Goal: Transaction & Acquisition: Purchase product/service

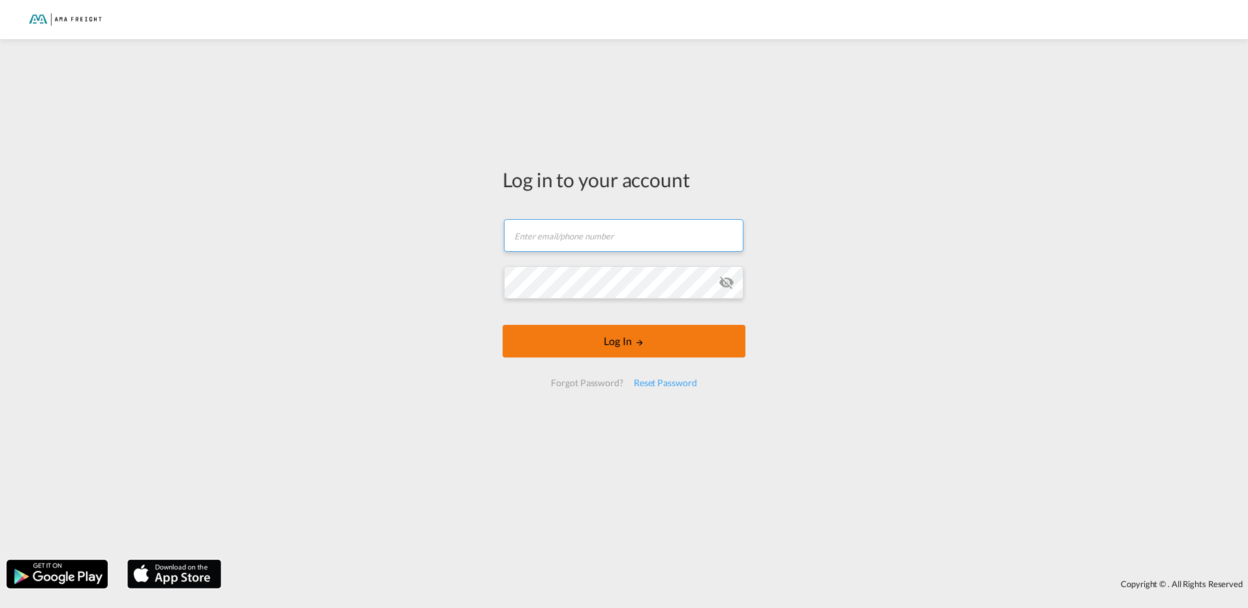
type input "[PERSON_NAME][EMAIL_ADDRESS][DOMAIN_NAME]"
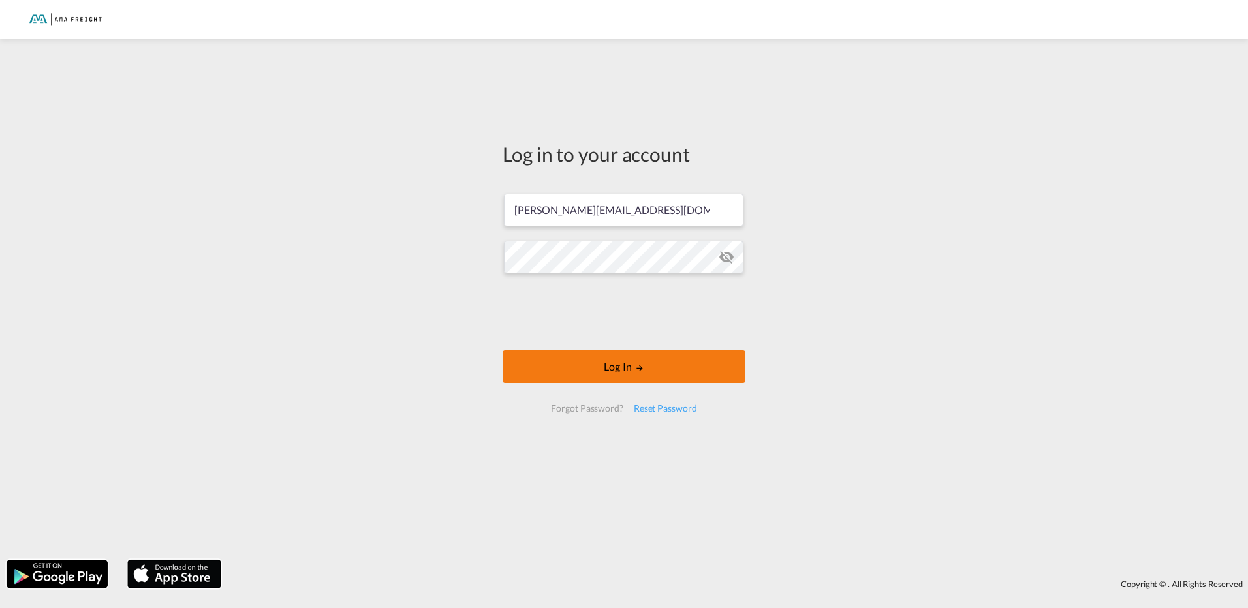
click at [621, 362] on button "Log In" at bounding box center [624, 367] width 243 height 33
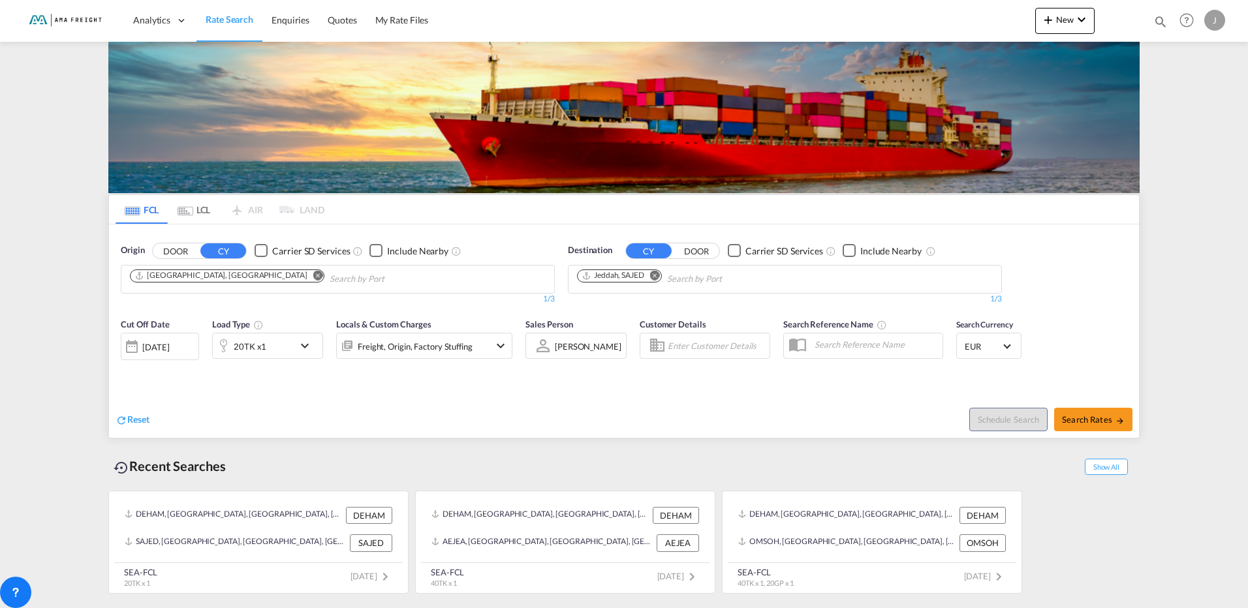
click at [700, 281] on input "Chips input." at bounding box center [729, 279] width 124 height 21
click at [658, 273] on md-icon "Remove" at bounding box center [655, 275] width 10 height 10
click at [653, 281] on body "Analytics Reports Rate Search Enquiries Quotes My Rate Files Analytics" at bounding box center [624, 304] width 1248 height 608
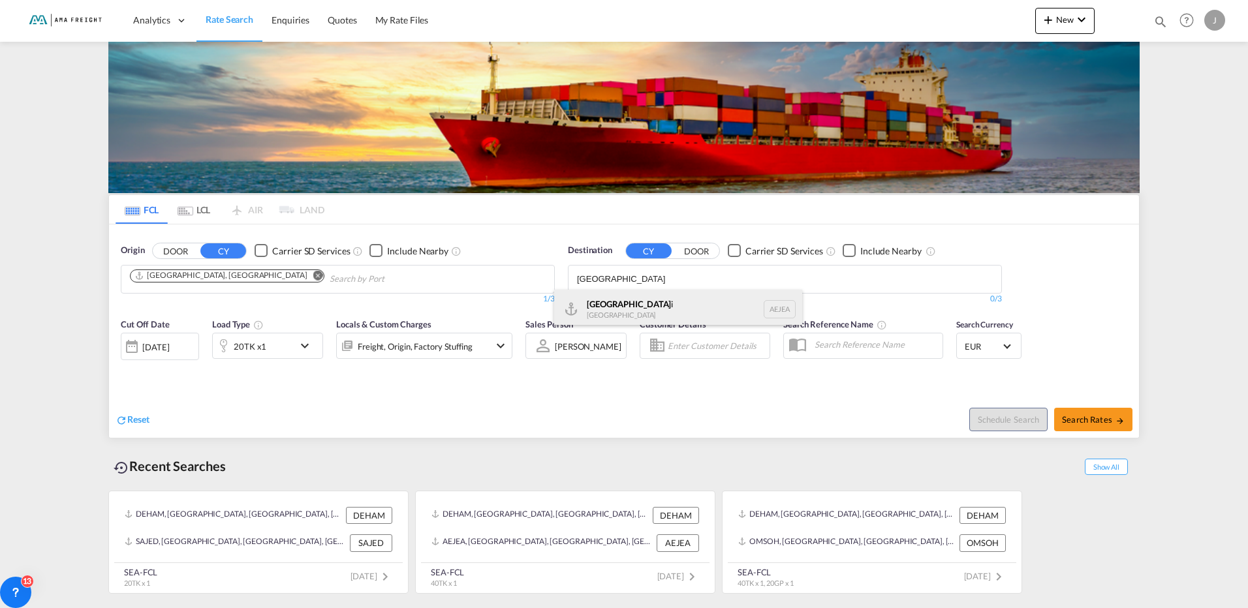
type input "[GEOGRAPHIC_DATA]"
click at [627, 307] on div "[GEOGRAPHIC_DATA] [GEOGRAPHIC_DATA]" at bounding box center [678, 309] width 248 height 39
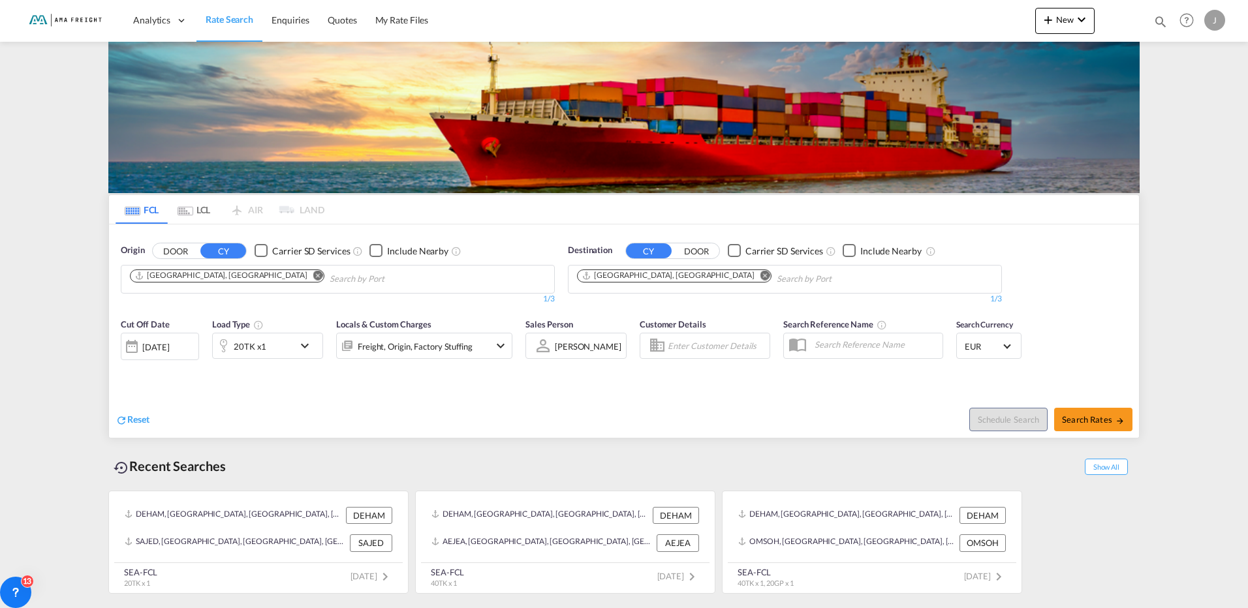
click at [309, 343] on md-icon "icon-chevron-down" at bounding box center [308, 346] width 22 height 16
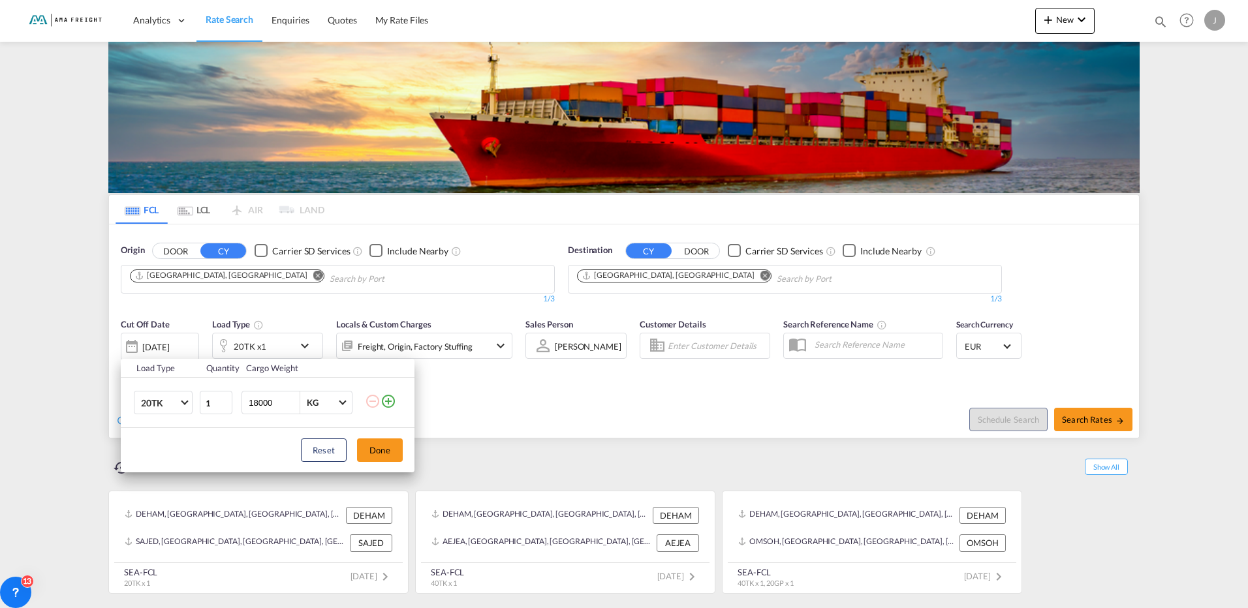
click at [388, 400] on md-icon "icon-plus-circle-outline" at bounding box center [389, 402] width 16 height 16
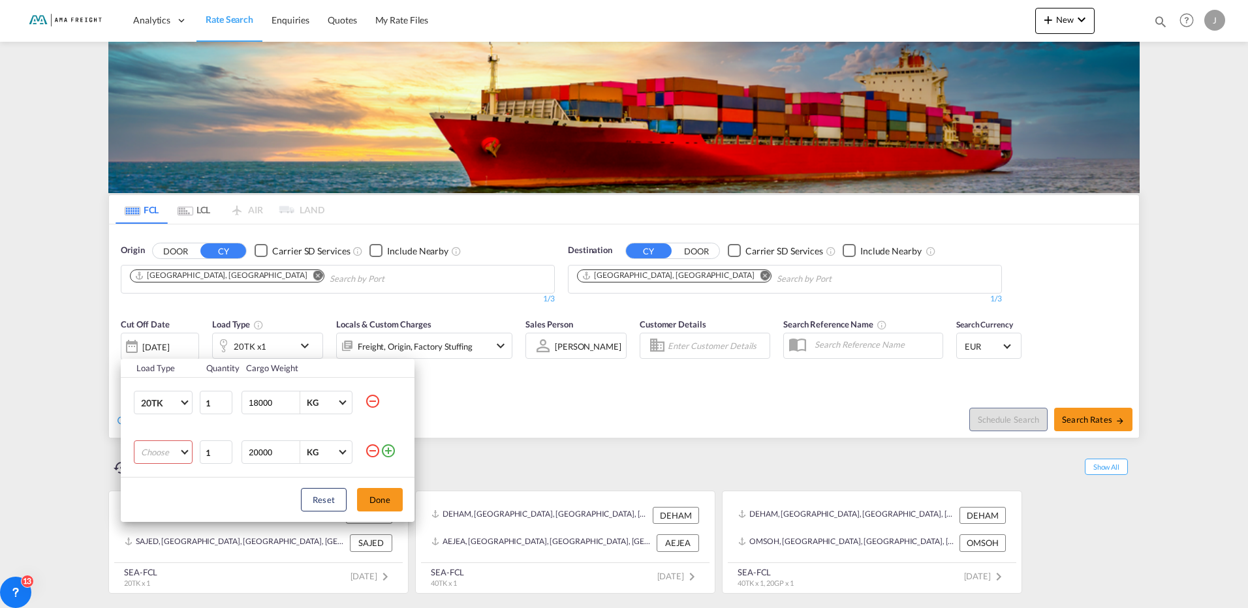
click at [187, 454] on md-select "Choose 20GP 40GP 40HC 45HC 20RE 40RE 40HR 20OT 40OT 20FR 40FR 40NR 20NR 45S 20T…" at bounding box center [163, 452] width 59 height 23
click at [164, 516] on md-option "40HC" at bounding box center [175, 513] width 89 height 31
click at [371, 503] on button "Done" at bounding box center [380, 499] width 46 height 23
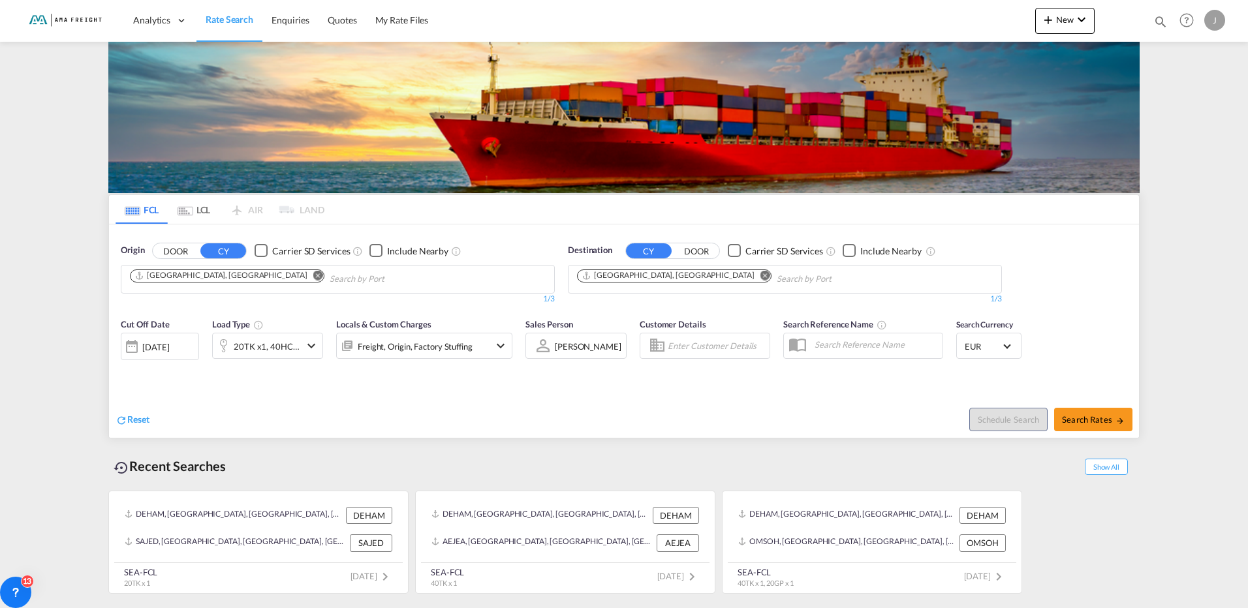
click at [193, 357] on div "[DATE]" at bounding box center [160, 346] width 78 height 27
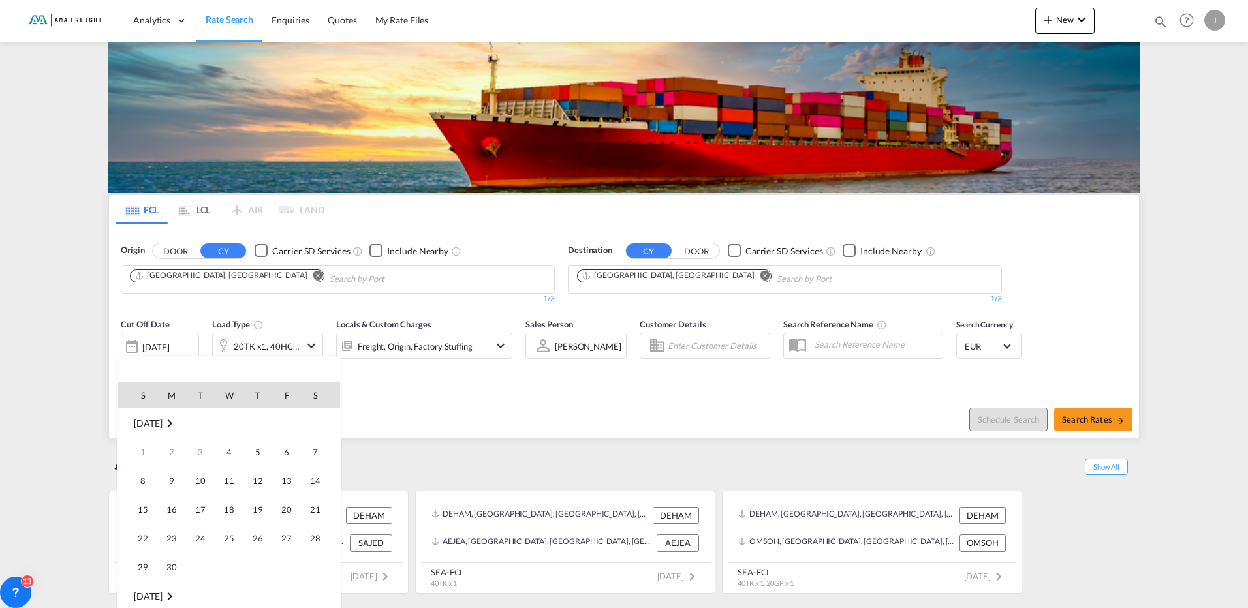
scroll to position [519, 0]
click at [202, 488] on span "9" at bounding box center [200, 481] width 26 height 26
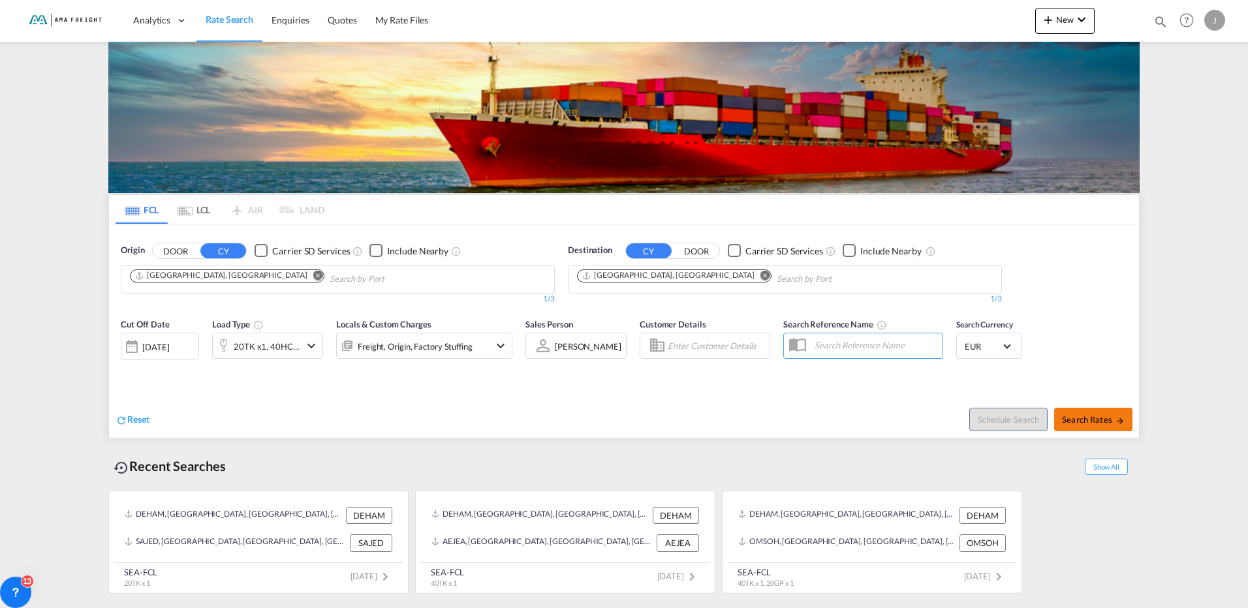
click at [1102, 418] on span "Search Rates" at bounding box center [1093, 419] width 63 height 10
type input "DEHAM to AEJEA / [DATE]"
